Goal: Complete application form

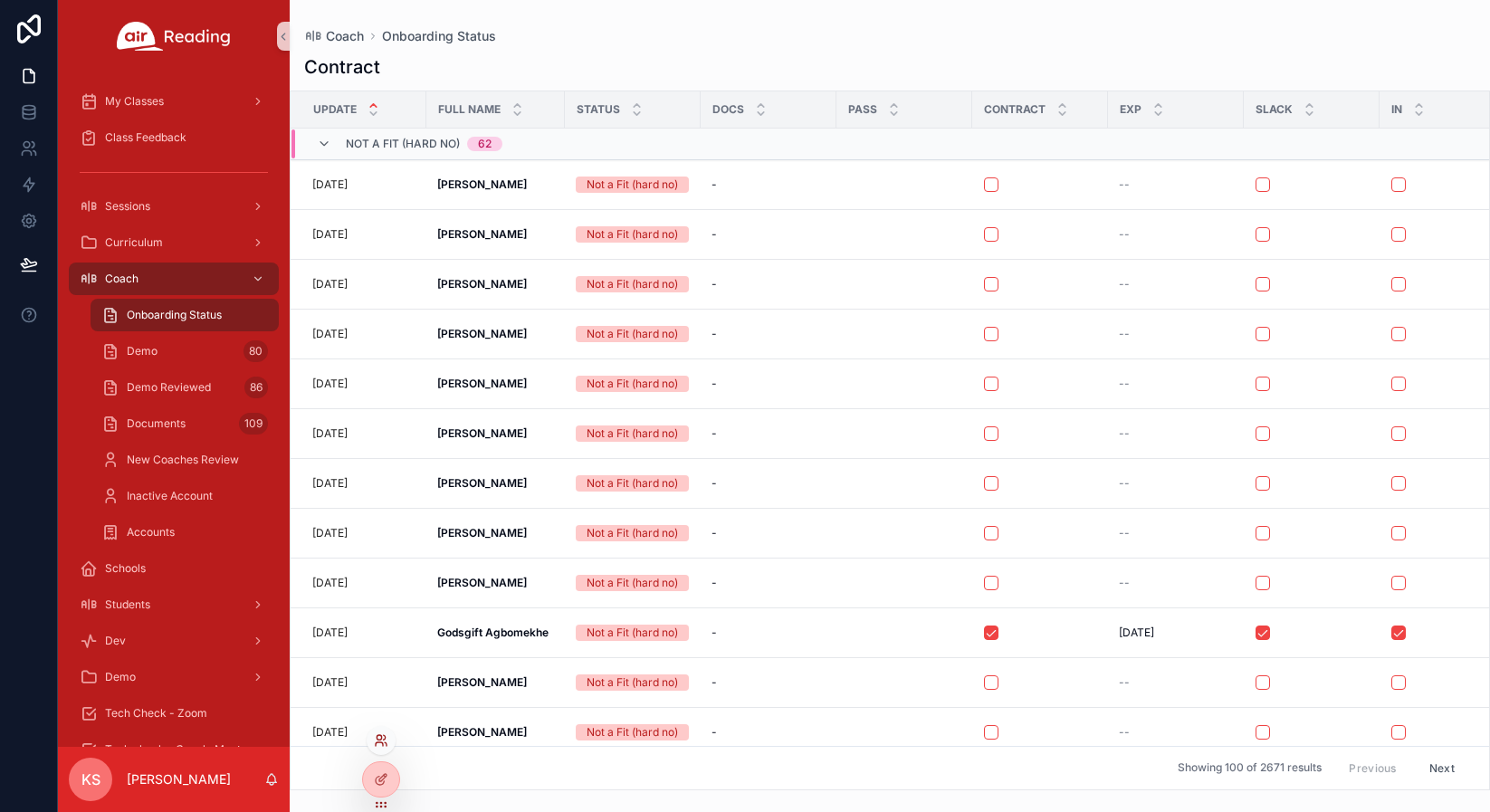
click at [383, 743] on icon at bounding box center [378, 744] width 7 height 4
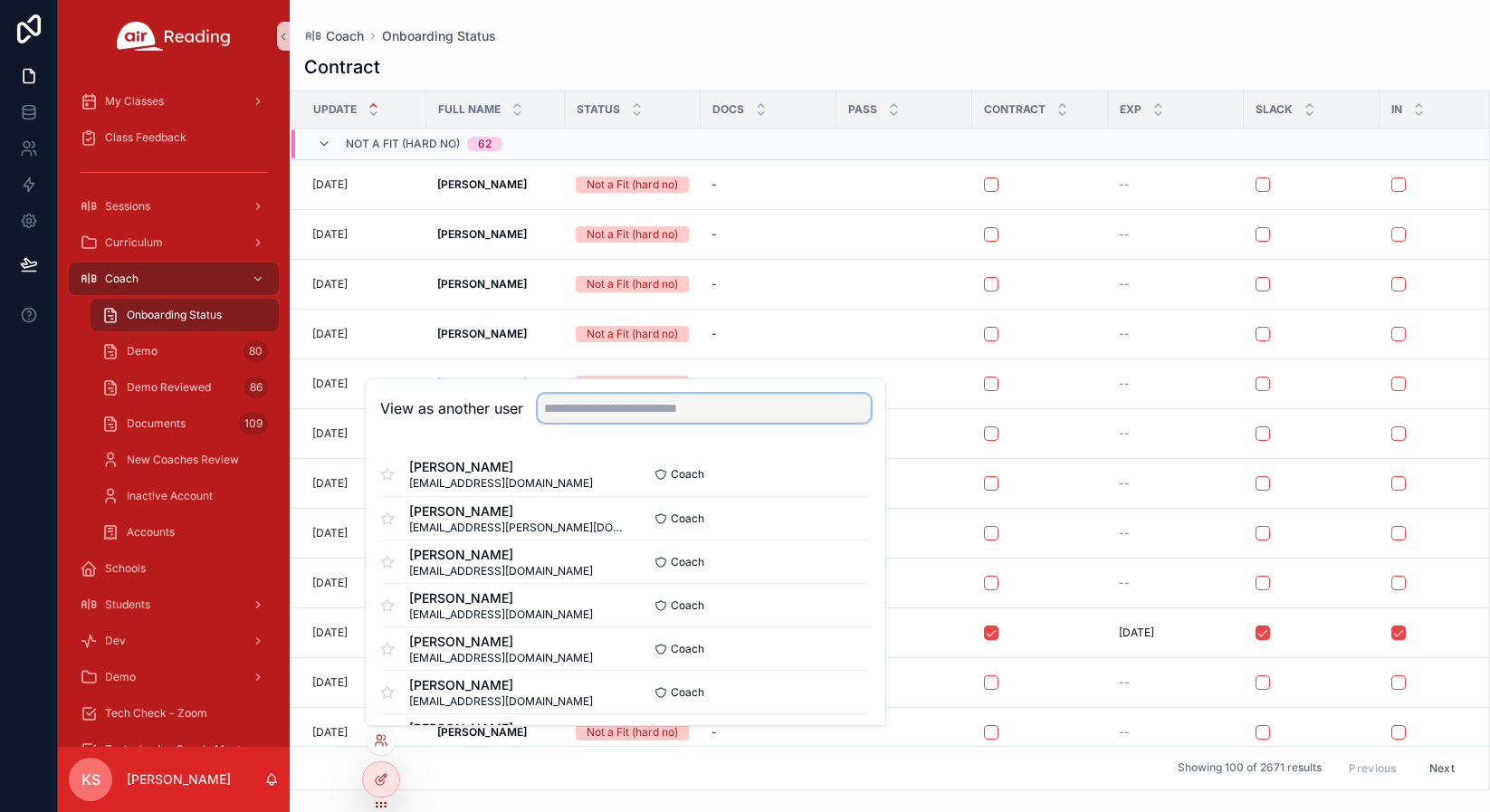
click at [617, 408] on input "text" at bounding box center [703, 407] width 333 height 28
type input "******"
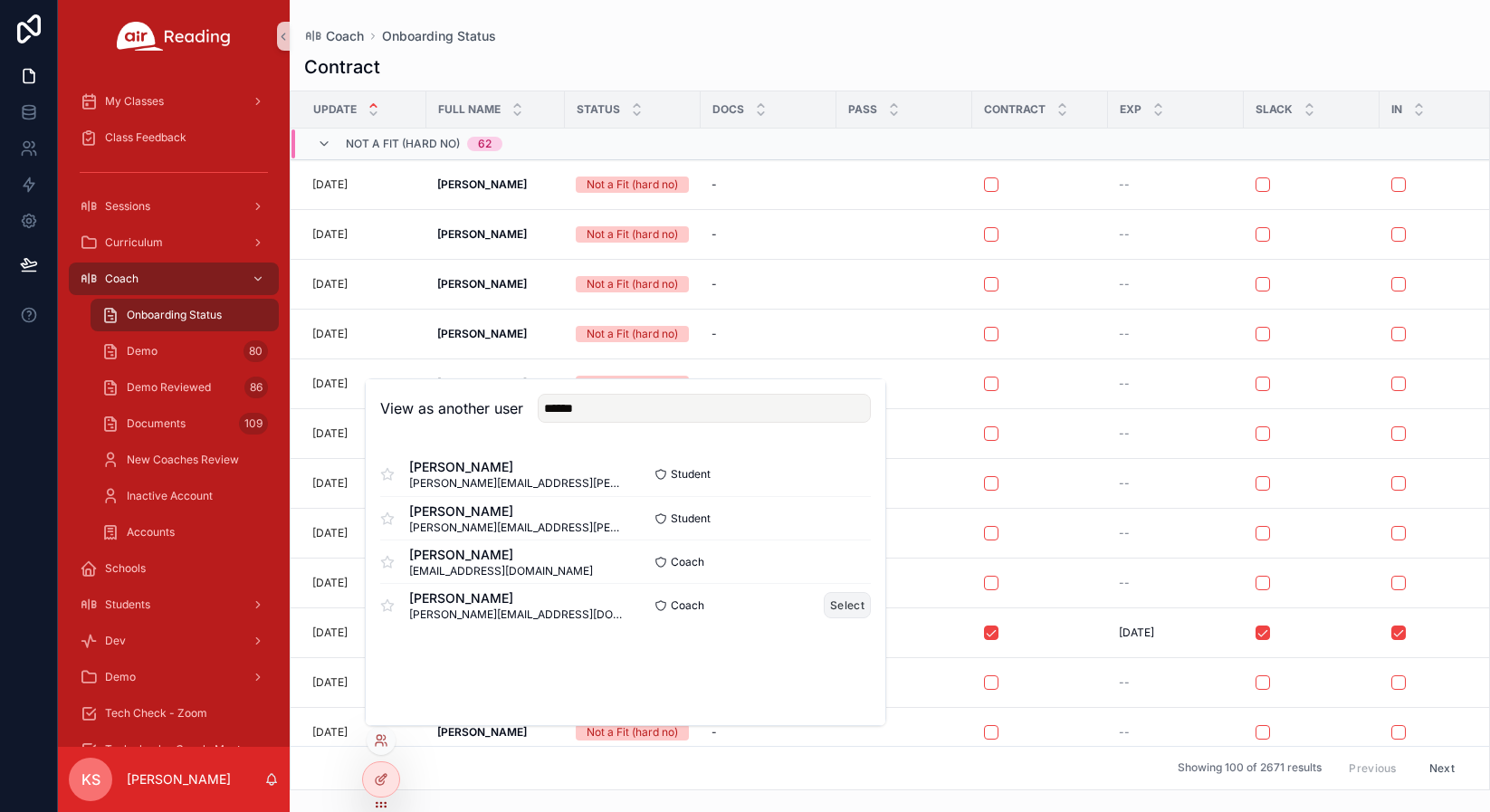
click at [841, 612] on button "Select" at bounding box center [848, 605] width 47 height 27
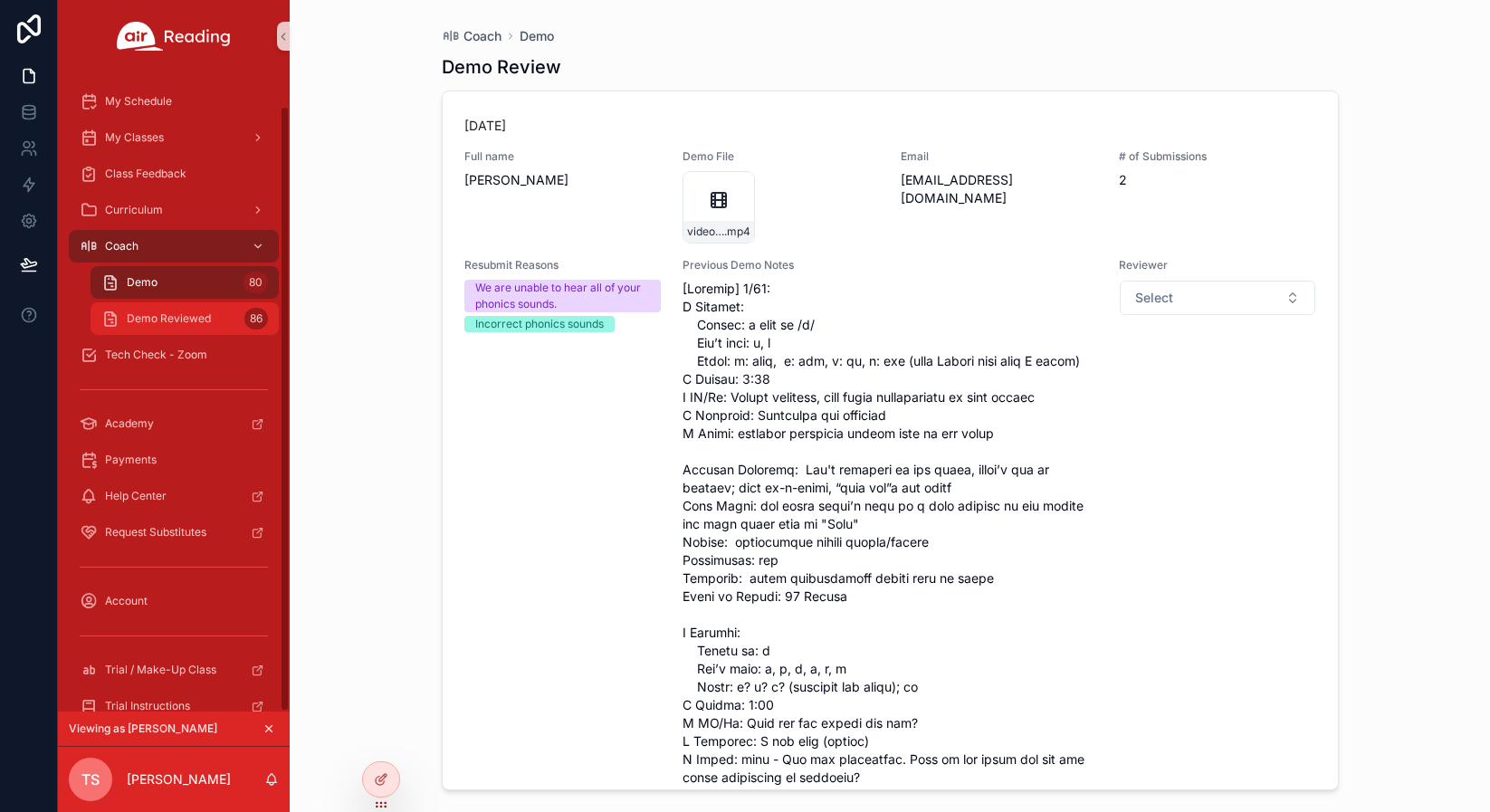
scroll to position [34, 0]
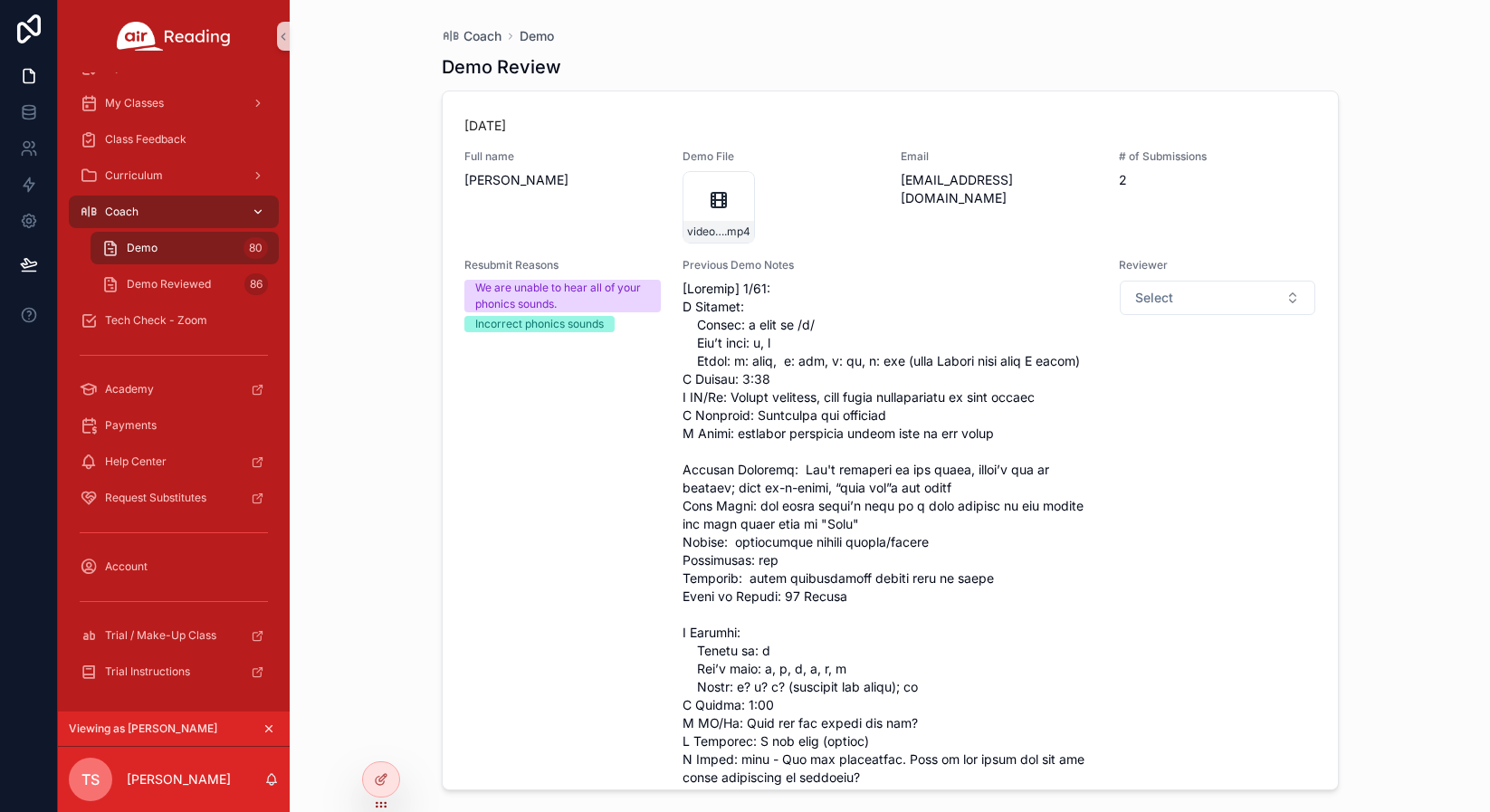
click at [252, 214] on icon "scrollable content" at bounding box center [257, 211] width 13 height 13
